Goal: Transaction & Acquisition: Purchase product/service

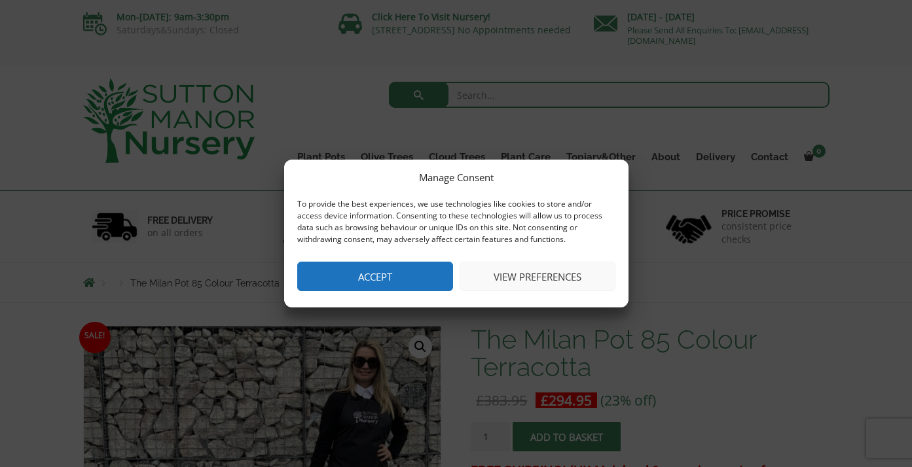
click at [408, 274] on button "Accept" at bounding box center [375, 276] width 156 height 29
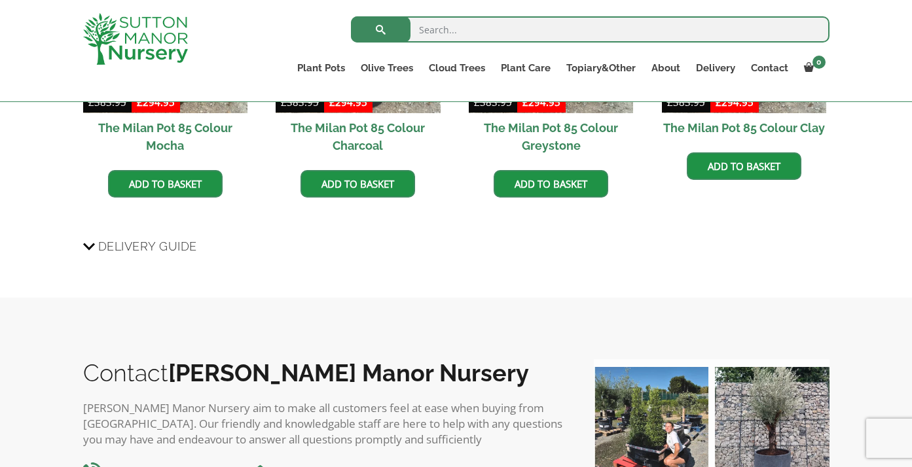
scroll to position [619, 0]
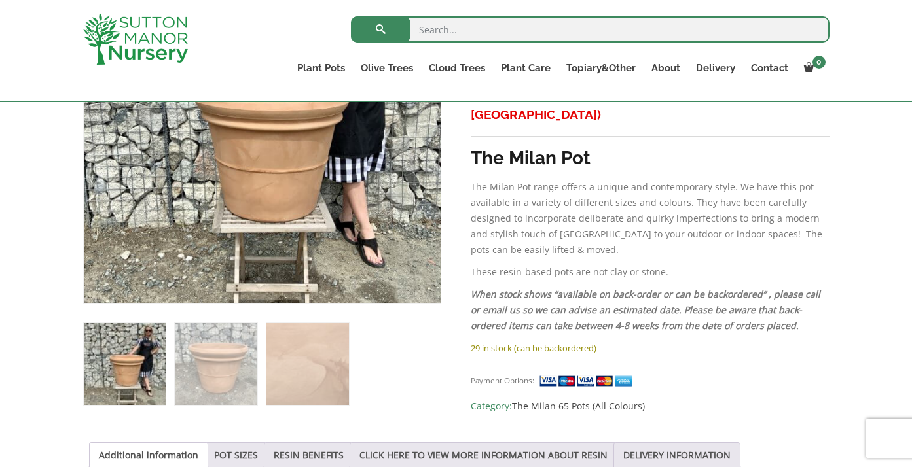
scroll to position [357, 0]
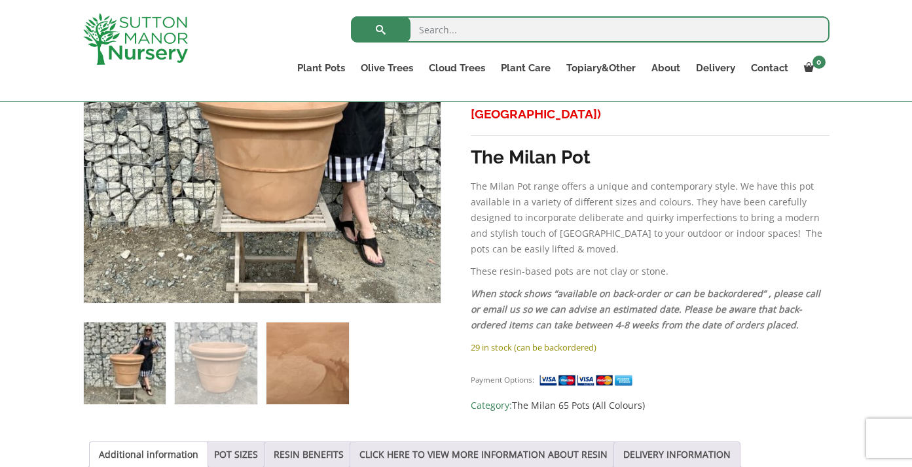
click at [309, 358] on img at bounding box center [307, 364] width 82 height 82
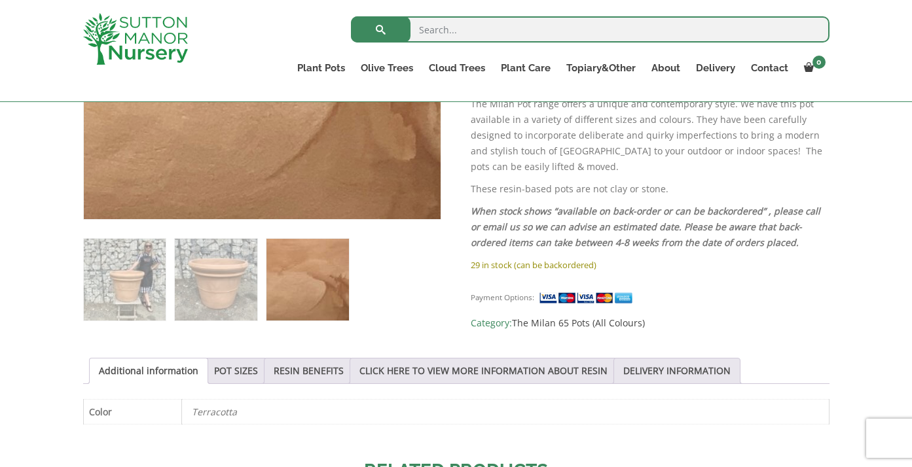
scroll to position [448, 0]
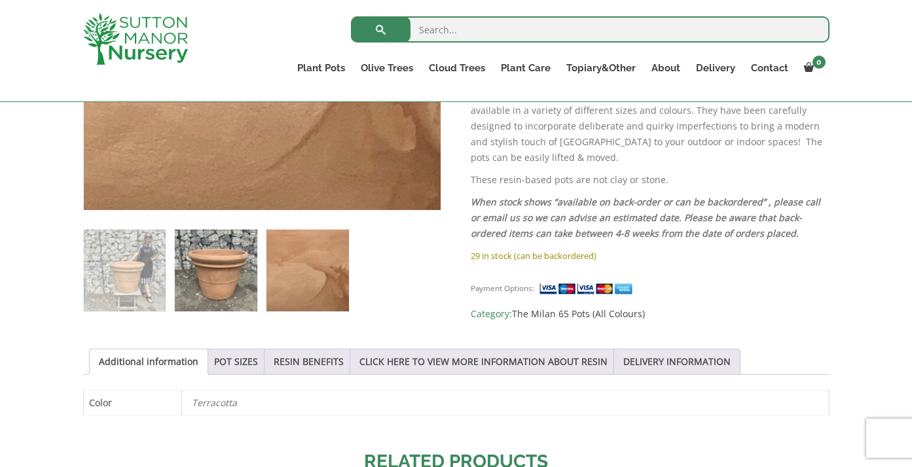
click at [226, 281] on img at bounding box center [216, 271] width 82 height 82
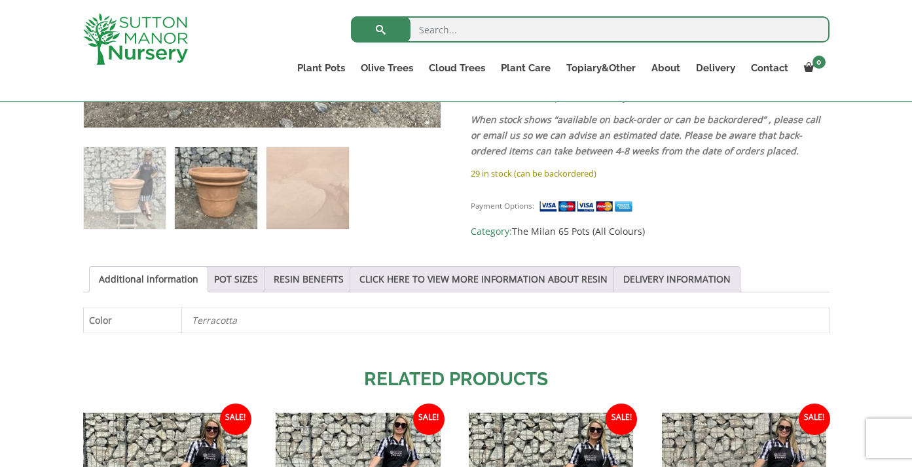
scroll to position [541, 0]
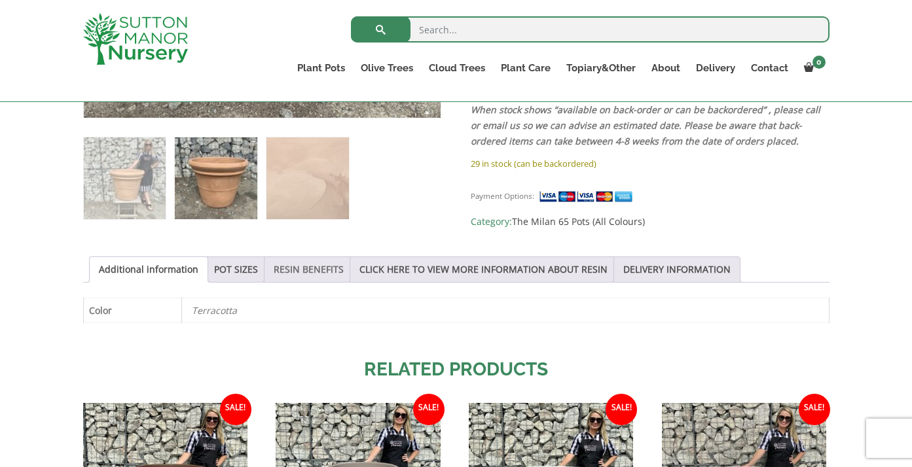
click at [285, 262] on link "RESIN BENEFITS" at bounding box center [309, 269] width 70 height 25
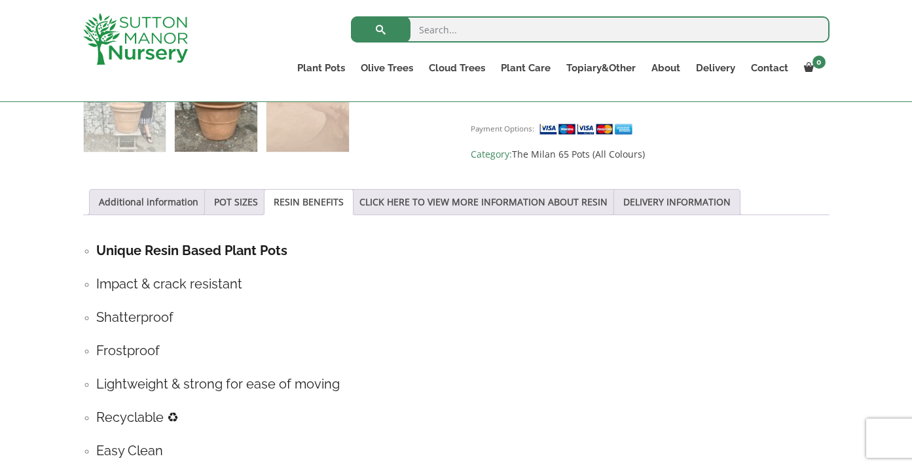
scroll to position [594, 0]
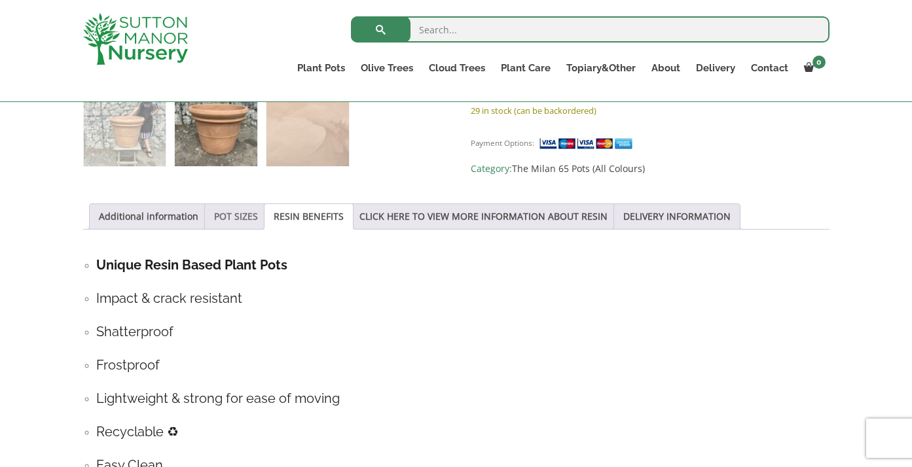
click at [224, 207] on link "POT SIZES" at bounding box center [236, 216] width 44 height 25
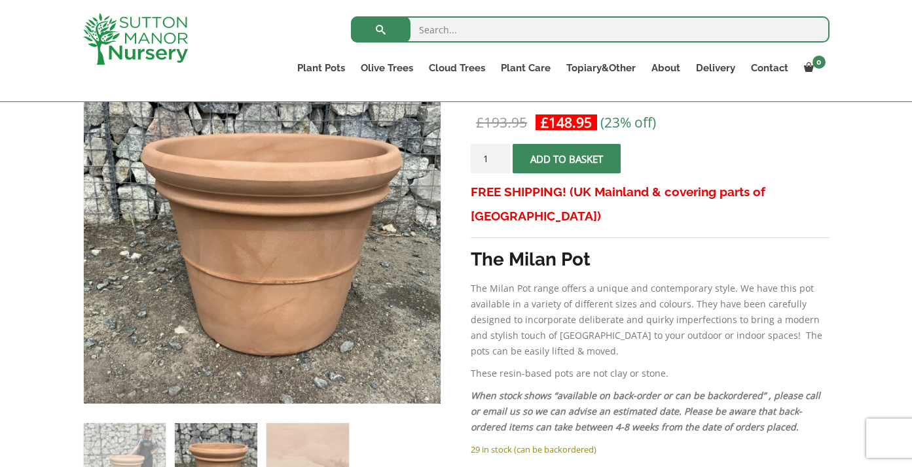
scroll to position [0, 0]
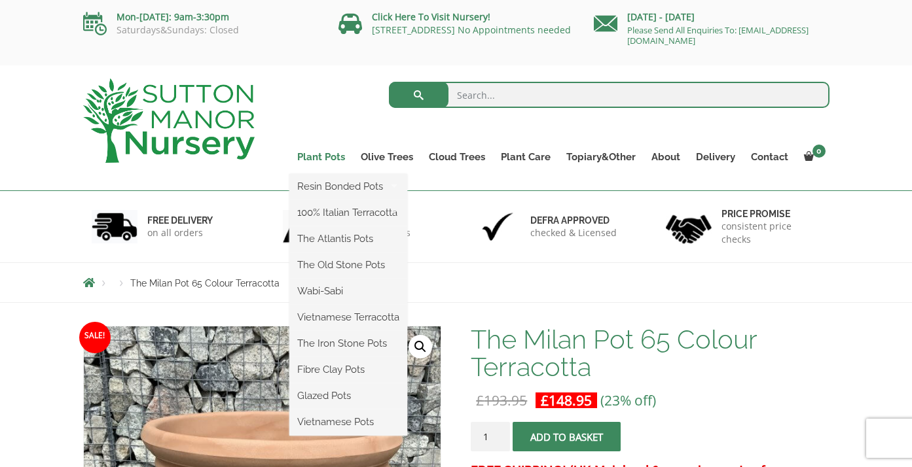
click at [330, 156] on link "Plant Pots" at bounding box center [320, 157] width 63 height 18
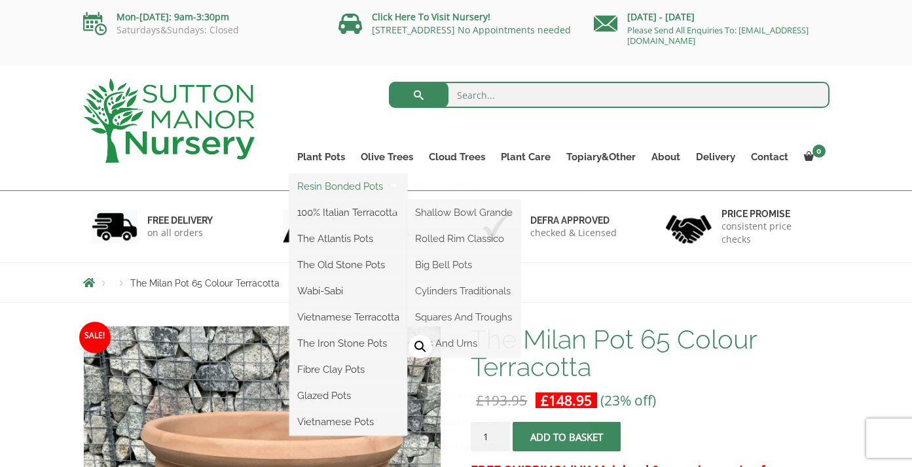
click at [331, 185] on link "Resin Bonded Pots" at bounding box center [348, 187] width 118 height 20
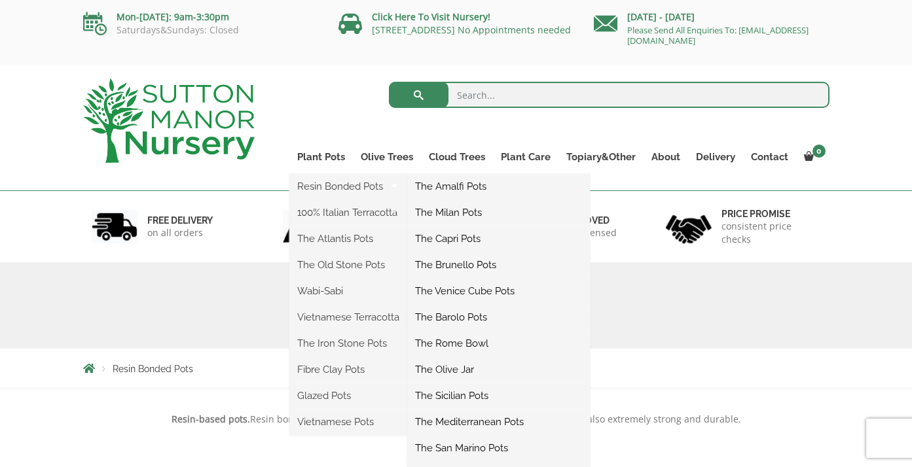
click at [459, 209] on link "The Milan Pots" at bounding box center [498, 213] width 183 height 20
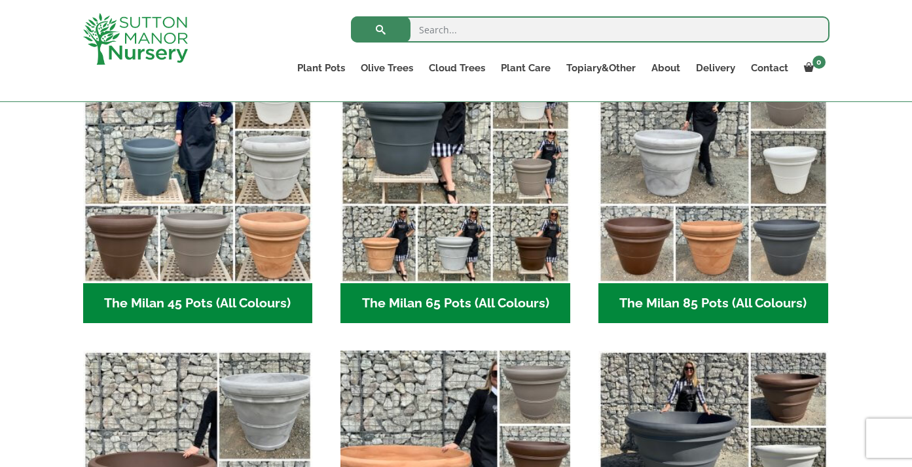
scroll to position [325, 0]
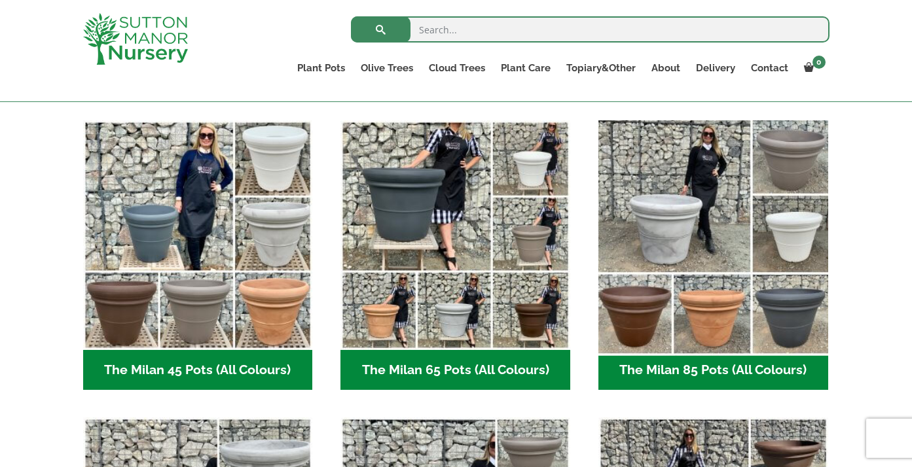
click at [706, 298] on img "Visit product category The Milan 85 Pots (All Colours)" at bounding box center [712, 235] width 241 height 241
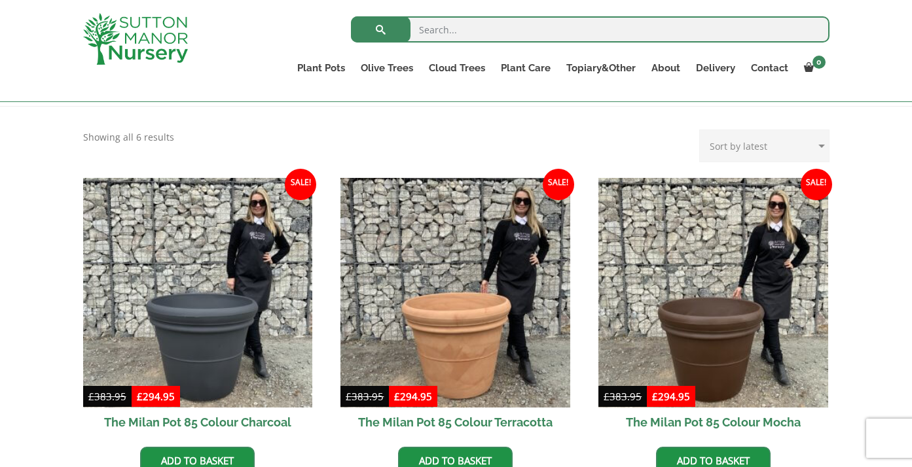
scroll to position [328, 0]
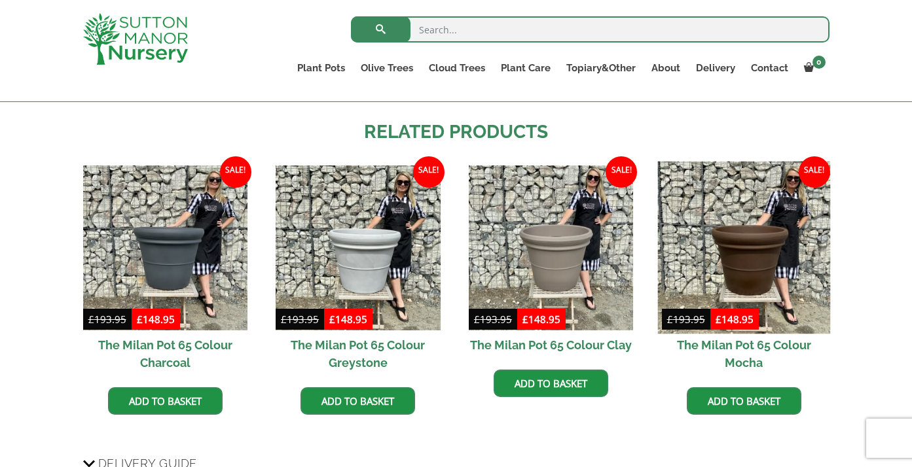
scroll to position [779, 0]
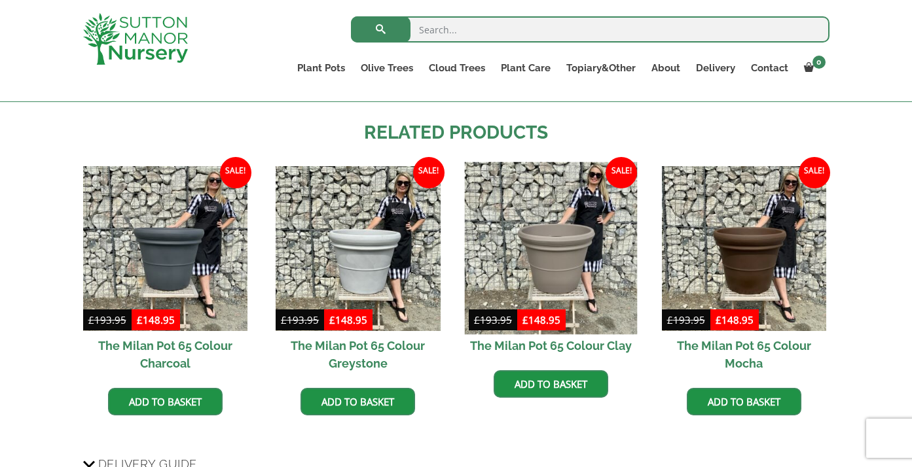
click at [570, 260] on img at bounding box center [551, 248] width 173 height 173
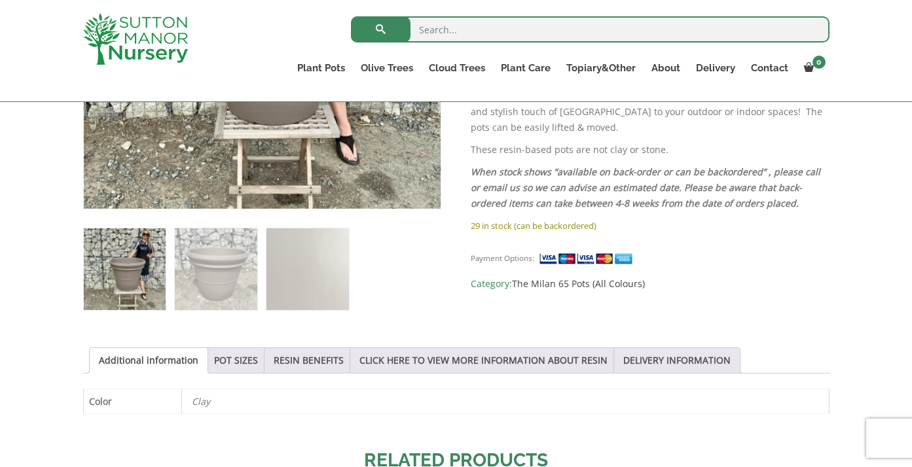
scroll to position [453, 0]
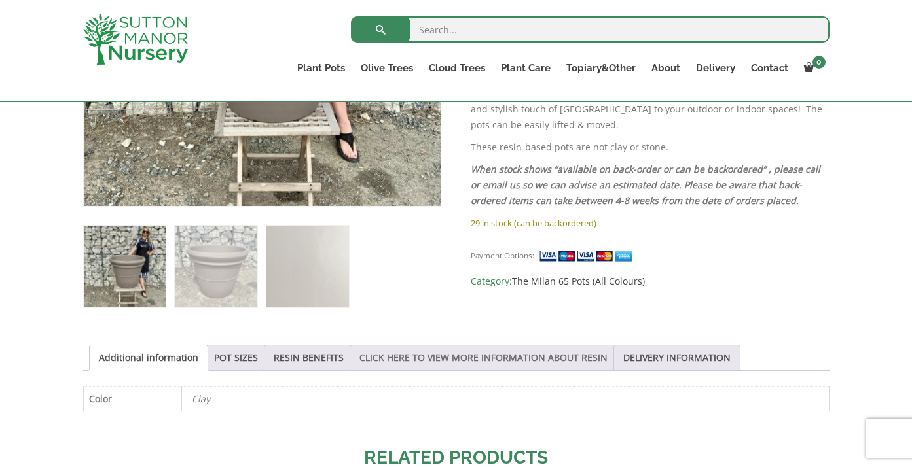
click at [476, 356] on link "CLICK HERE TO VIEW MORE INFORMATION ABOUT RESIN" at bounding box center [483, 358] width 248 height 25
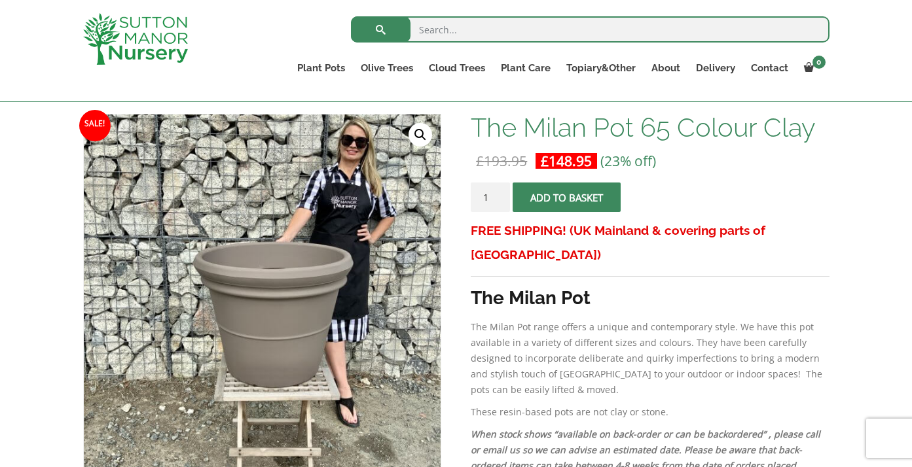
scroll to position [189, 0]
click at [567, 197] on span "submit" at bounding box center [567, 197] width 0 height 0
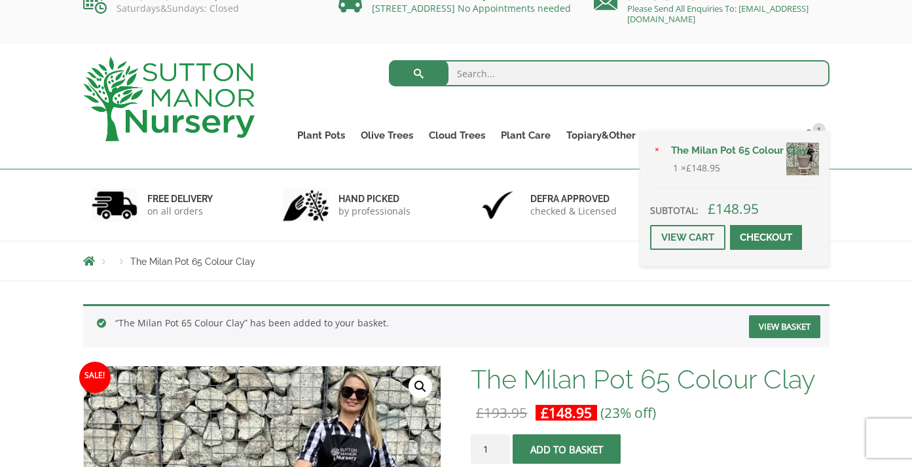
scroll to position [24, 0]
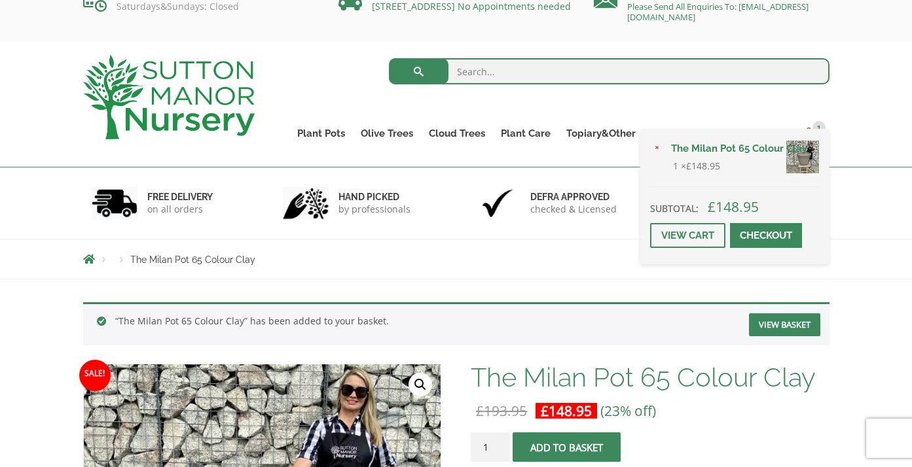
click at [758, 236] on link "Checkout" at bounding box center [766, 235] width 72 height 25
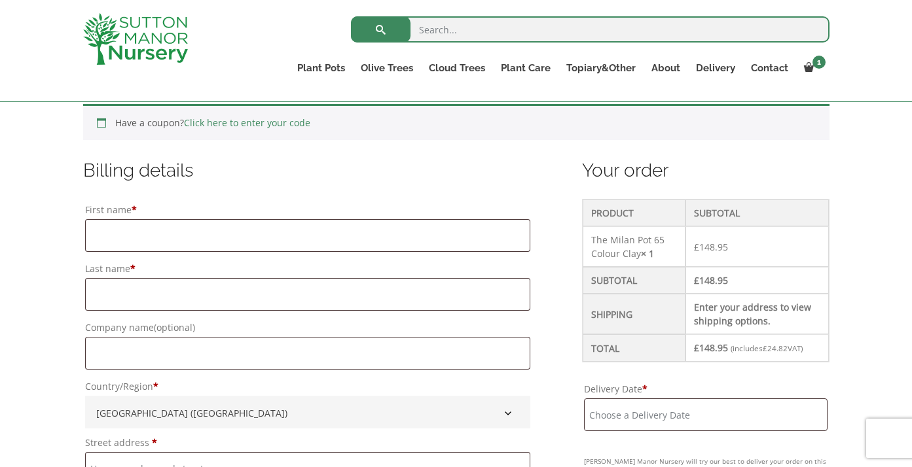
scroll to position [312, 0]
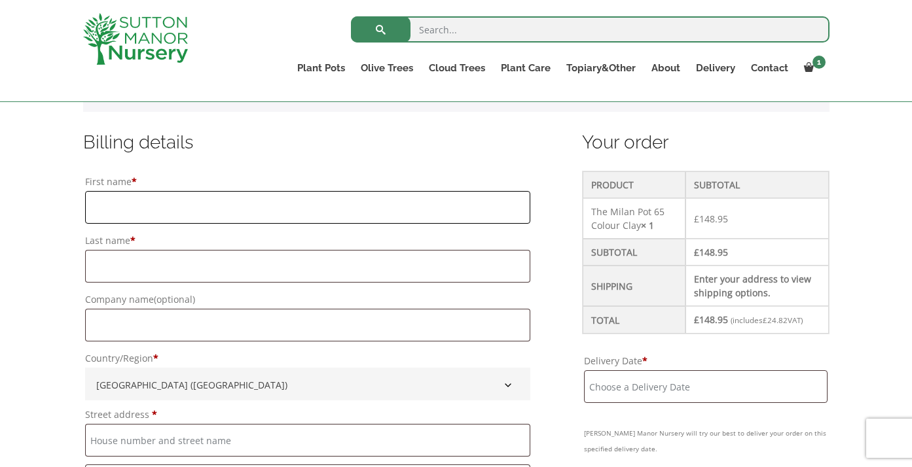
click at [453, 215] on input "First name *" at bounding box center [307, 207] width 445 height 33
type input "Will"
type input "[PERSON_NAME]"
type input "[GEOGRAPHIC_DATA]"
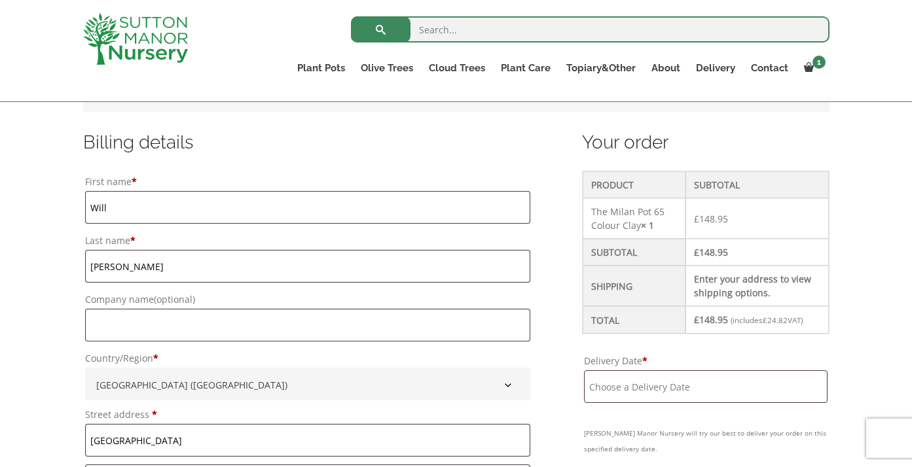
type input "Albury"
type input "[GEOGRAPHIC_DATA]"
type input "GU5 9EG"
type input "07899922206"
type input "[EMAIL_ADDRESS][DOMAIN_NAME]"
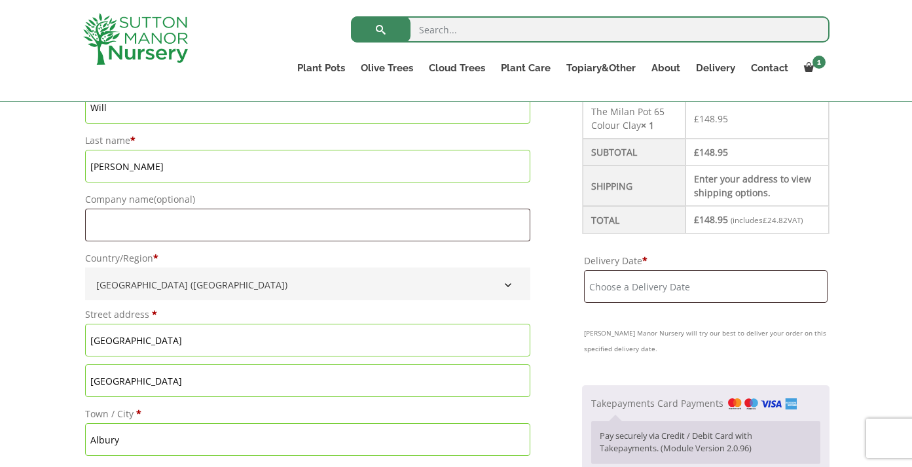
scroll to position [418, 0]
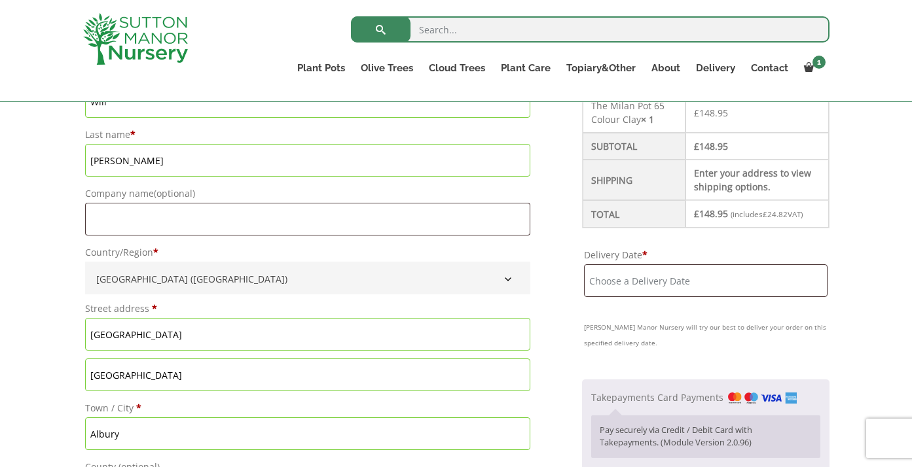
click at [621, 281] on input "Delivery Date *" at bounding box center [705, 280] width 243 height 33
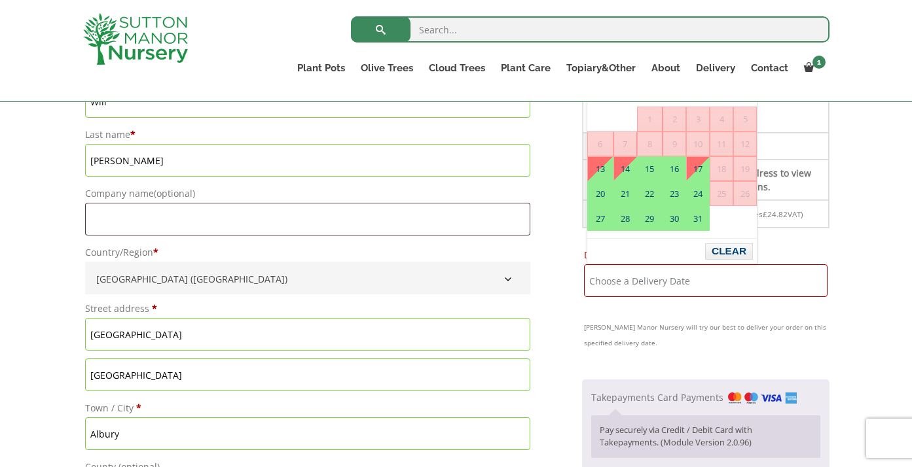
drag, startPoint x: 873, startPoint y: 262, endPoint x: 853, endPoint y: 261, distance: 19.7
